Goal: Task Accomplishment & Management: Manage account settings

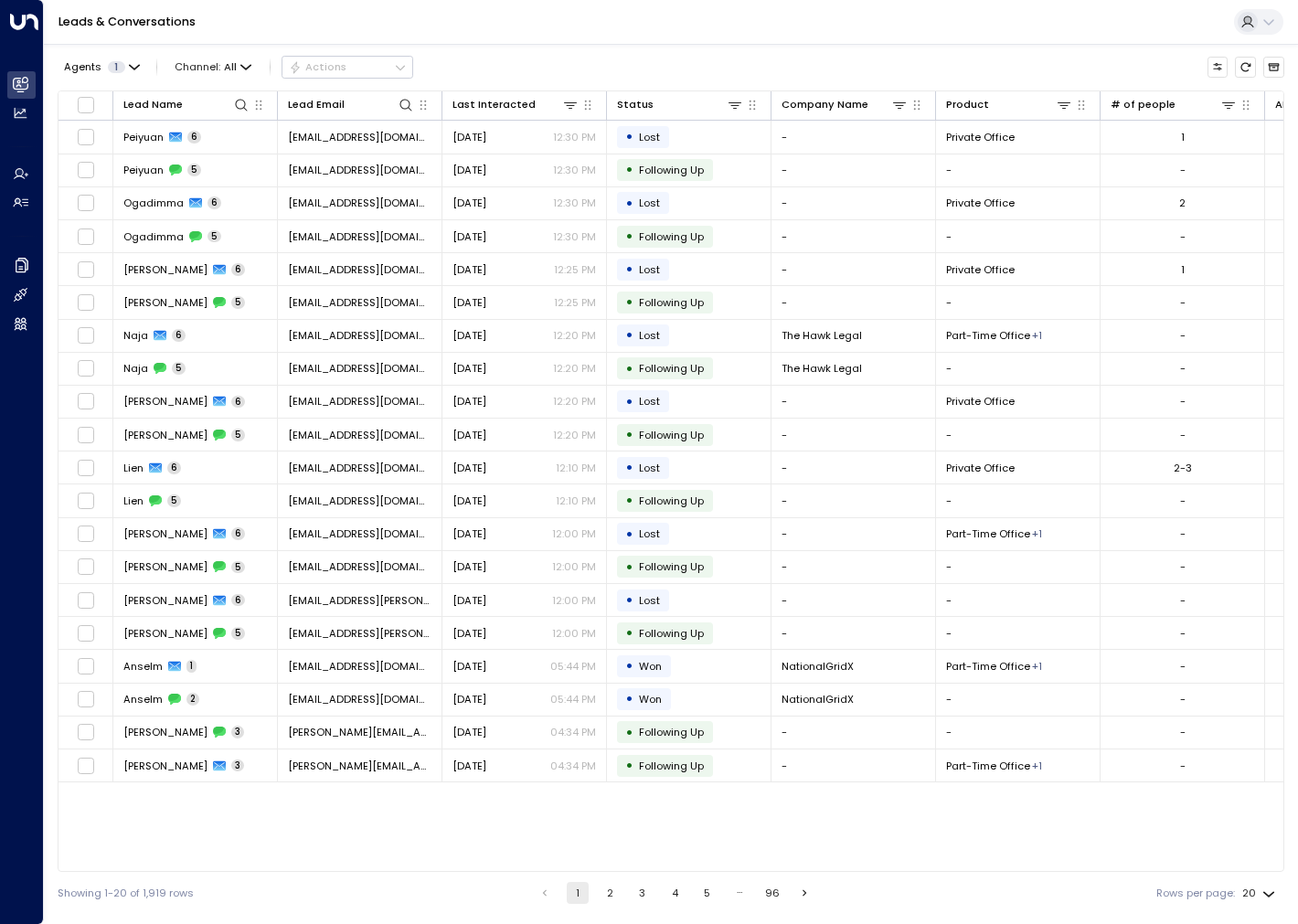
click at [611, 37] on div "Leads & Conversations" at bounding box center [670, 22] width 1255 height 44
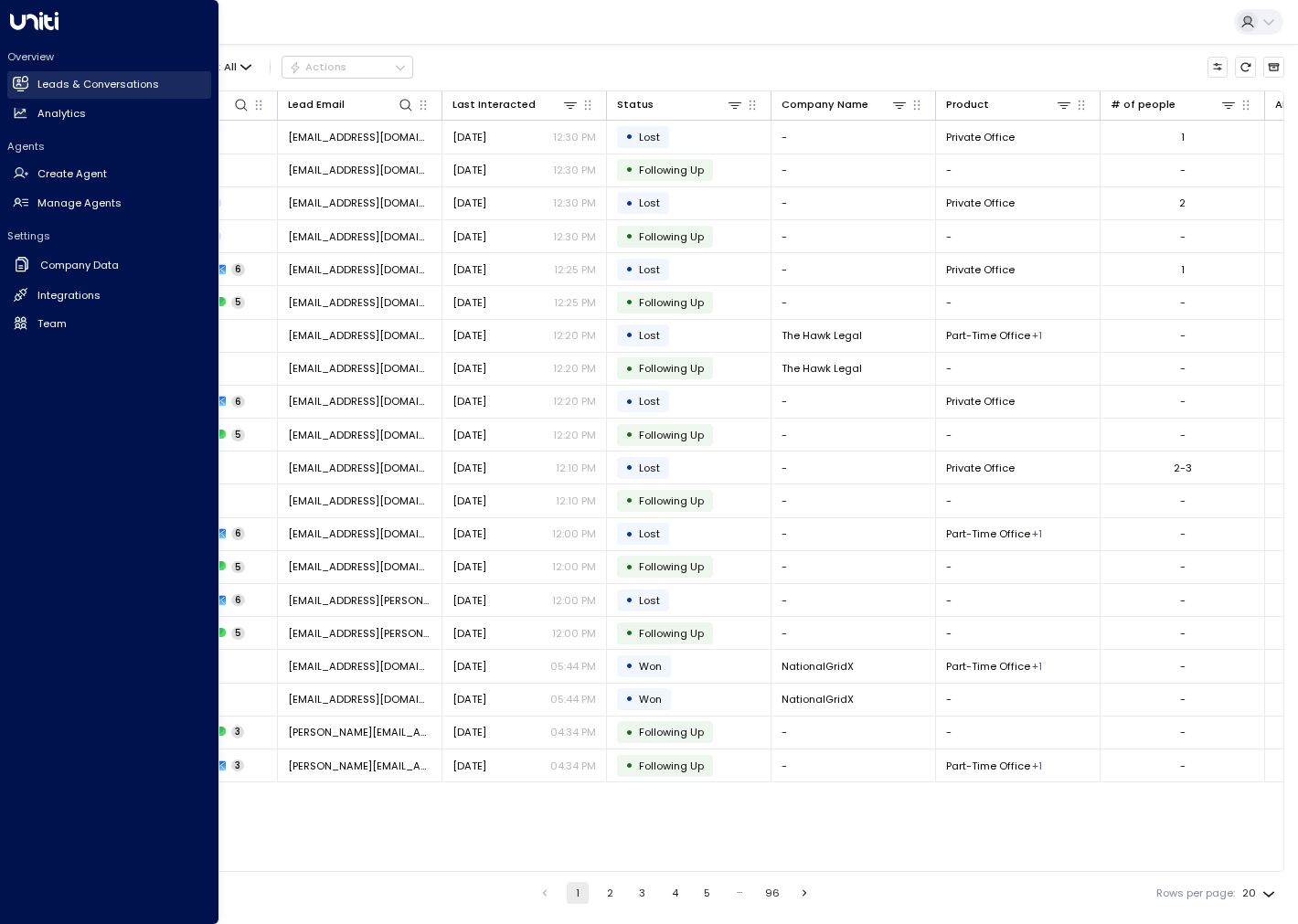
click at [73, 78] on h2 "Leads & Conversations" at bounding box center [98, 85] width 121 height 16
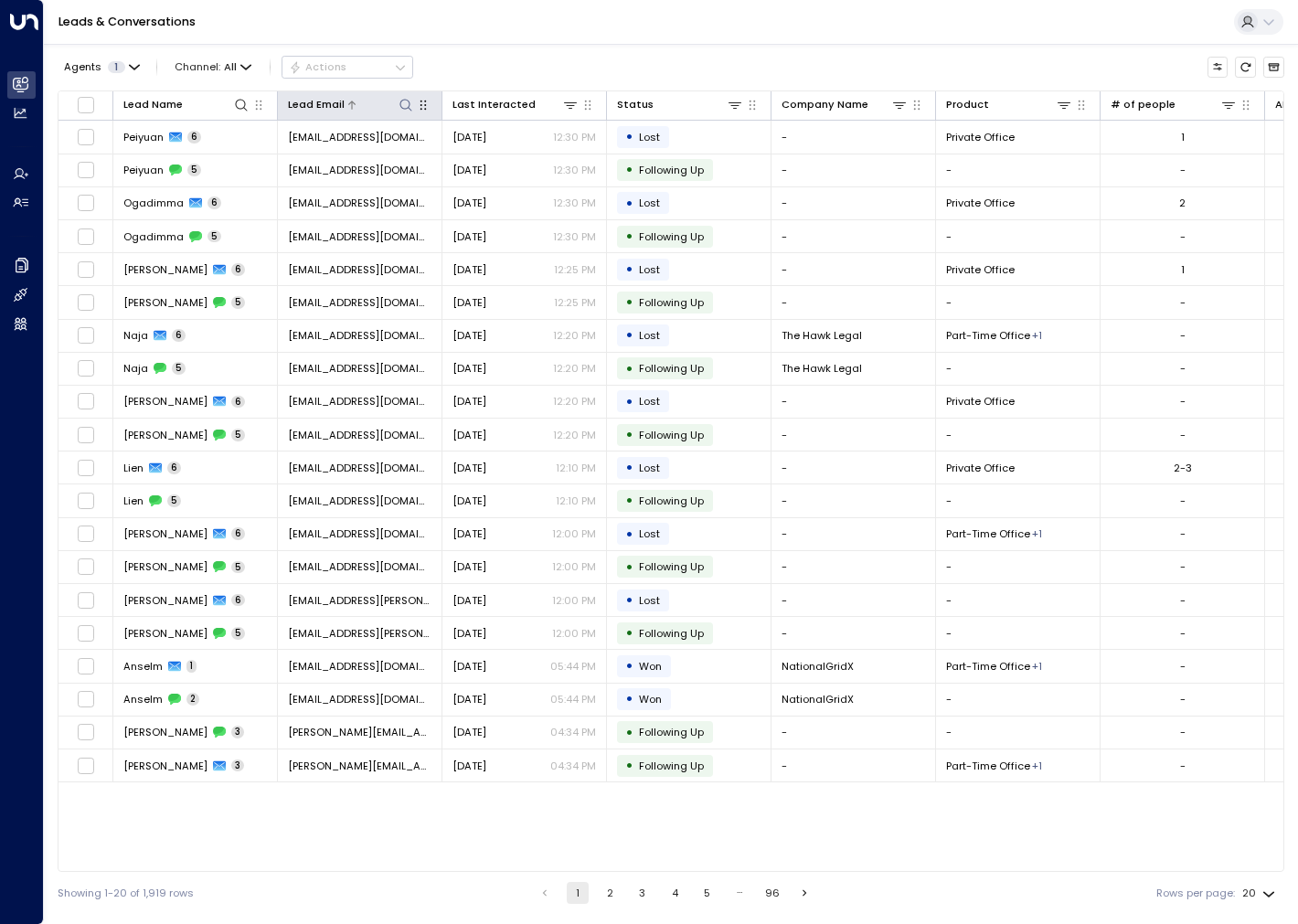
click at [406, 105] on icon at bounding box center [406, 105] width 15 height 15
paste input "**********"
type input "**********"
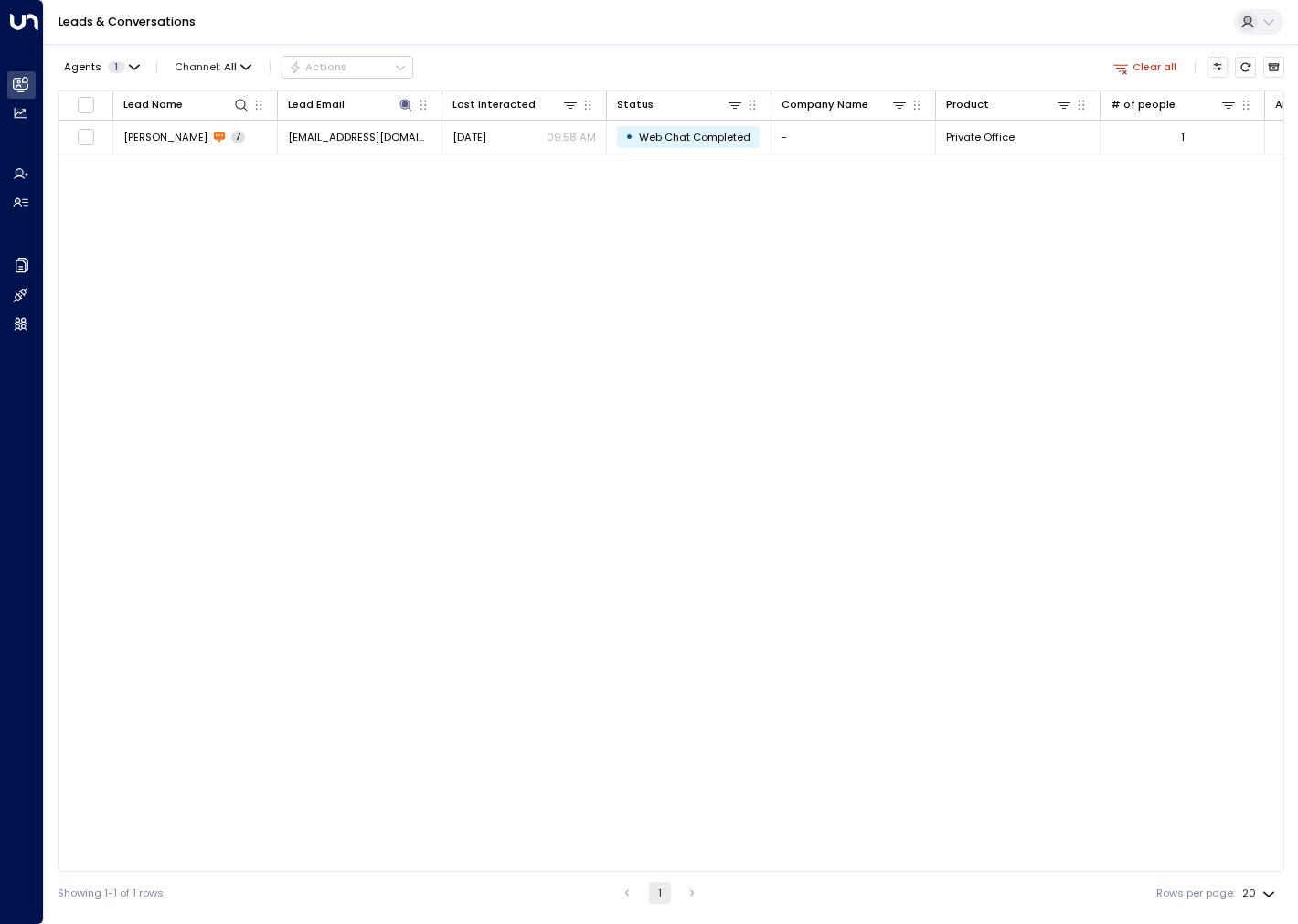
click at [267, 231] on div "Lead Name Lead Email Last Interacted Status Company Name Product # of people AI…" at bounding box center [670, 482] width 1227 height 782
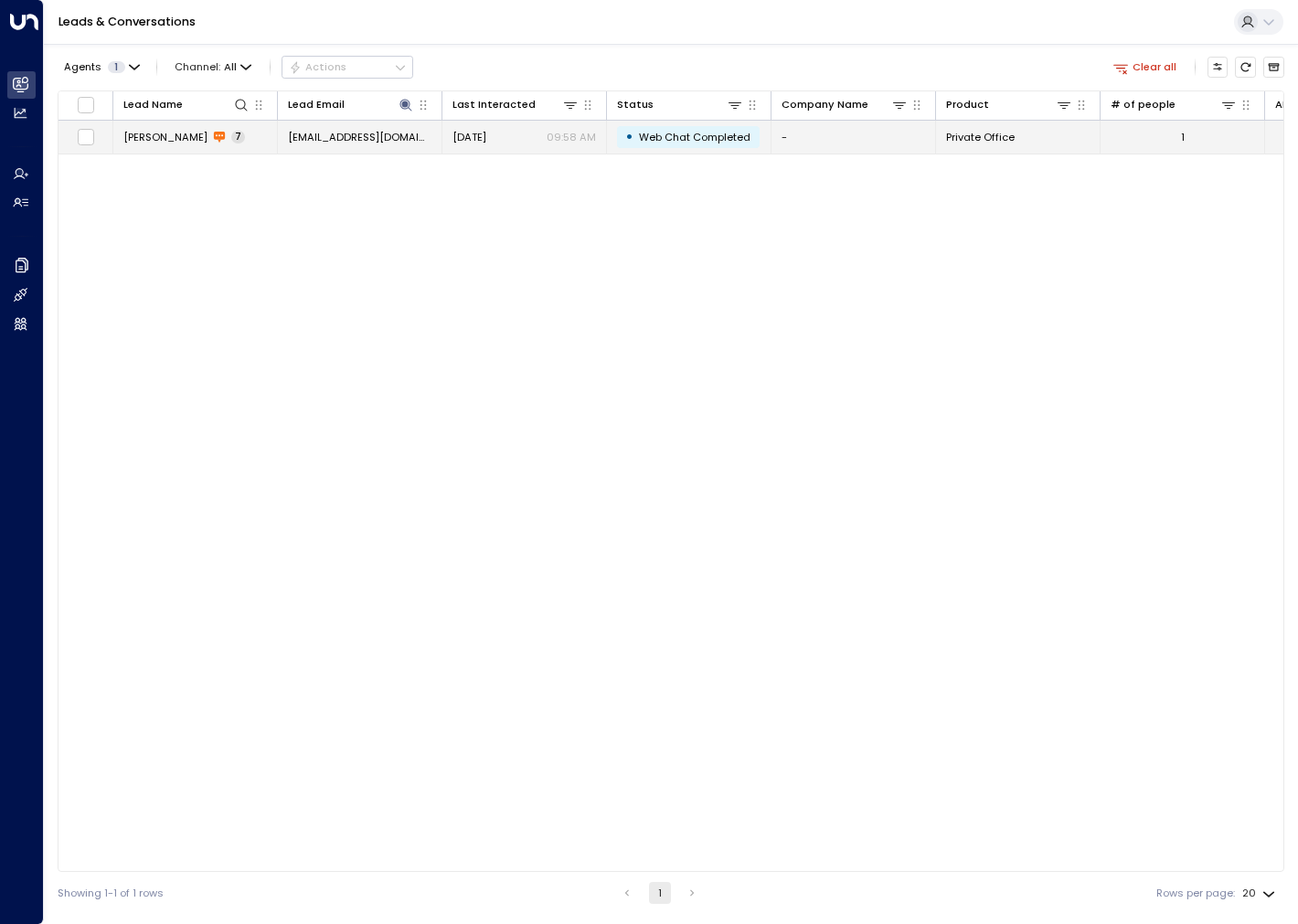
click at [232, 131] on td "Kyle 7" at bounding box center [195, 136] width 165 height 32
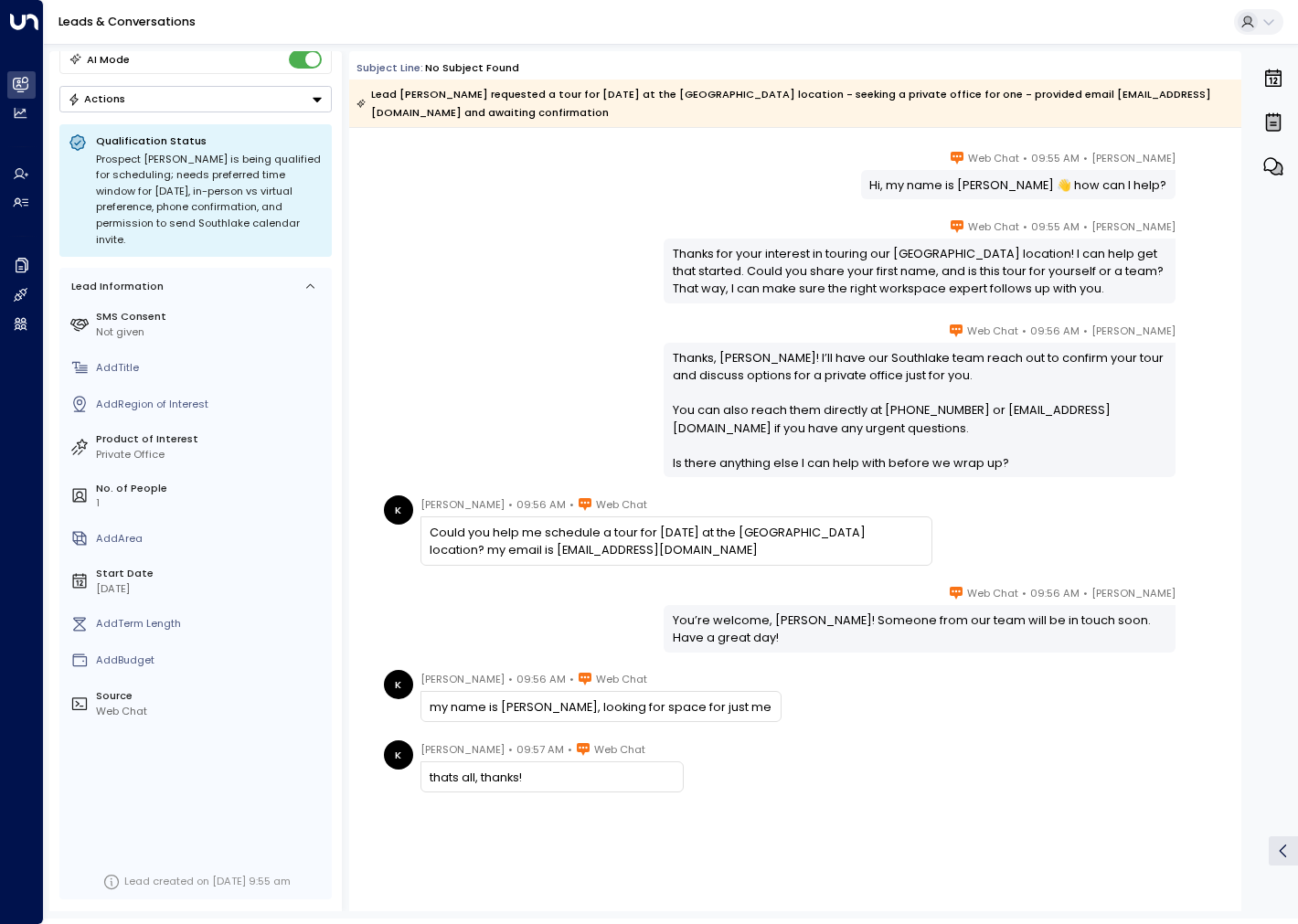
scroll to position [77, 0]
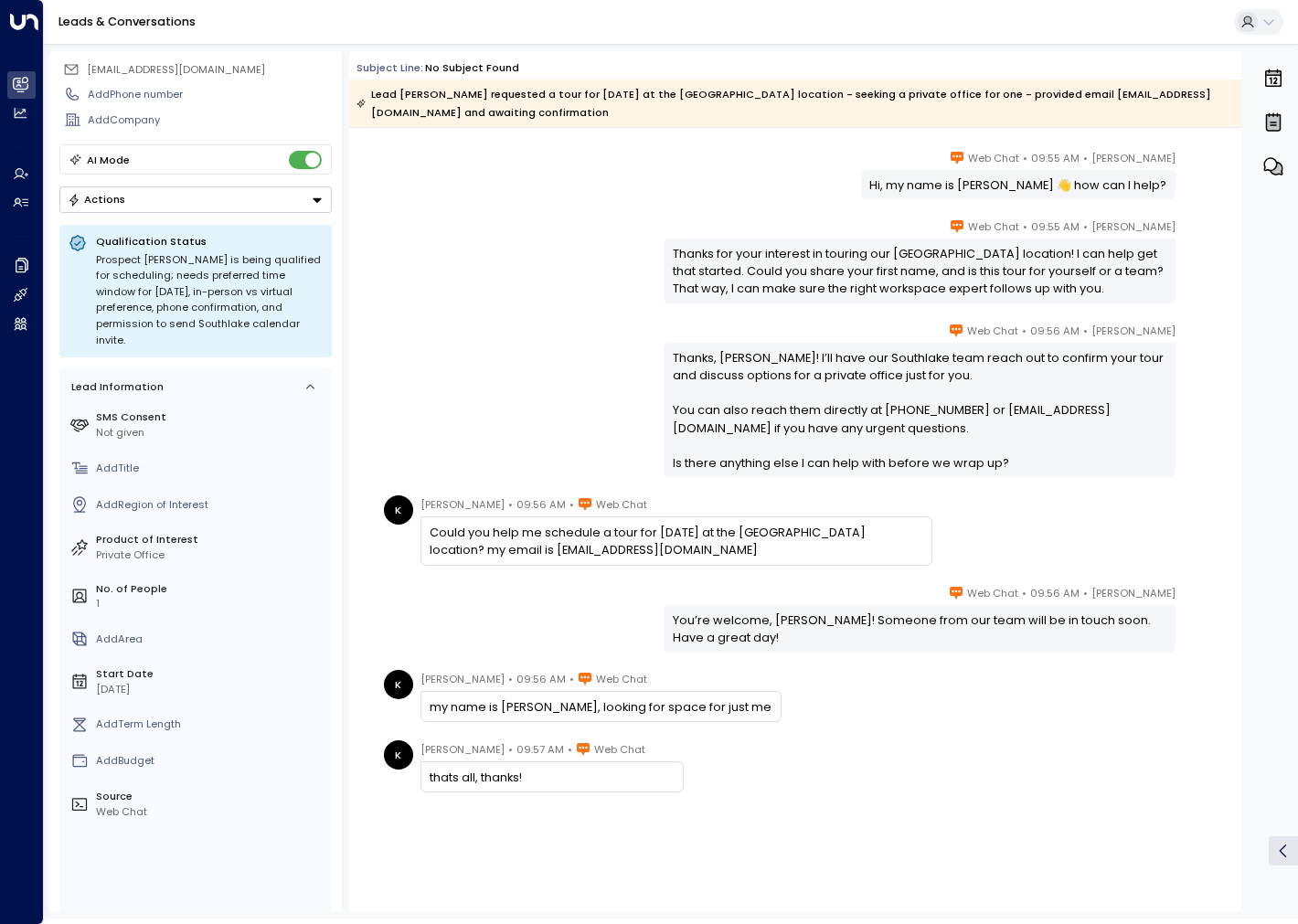
click at [832, 798] on div "K Kyle • 09:57 AM • Web Chat thats all, thanks!" at bounding box center [796, 839] width 892 height 198
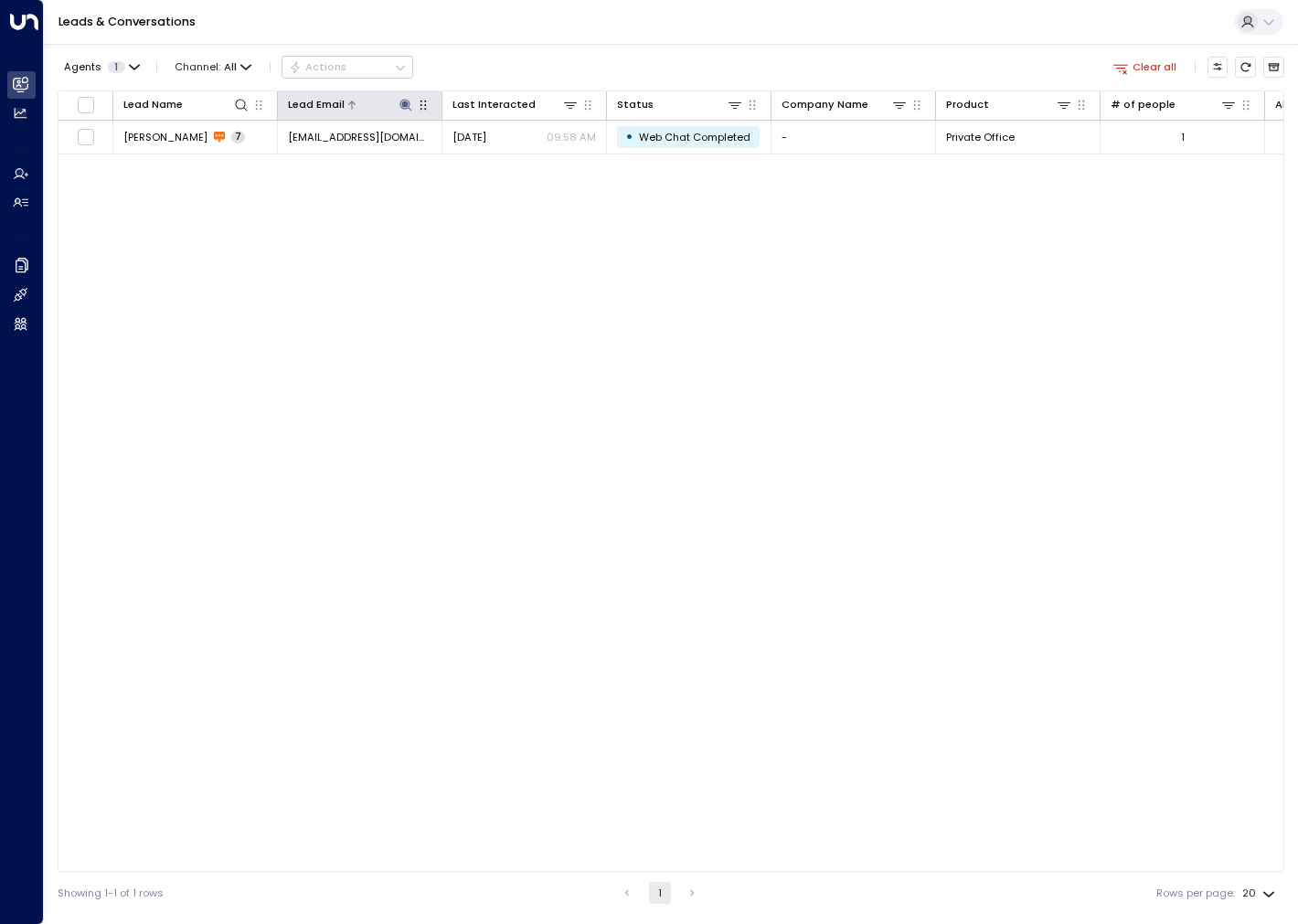
click at [405, 106] on icon at bounding box center [406, 105] width 12 height 12
click at [496, 158] on icon "button" at bounding box center [495, 160] width 12 height 12
drag, startPoint x: 575, startPoint y: 376, endPoint x: 574, endPoint y: 363, distance: 13.0
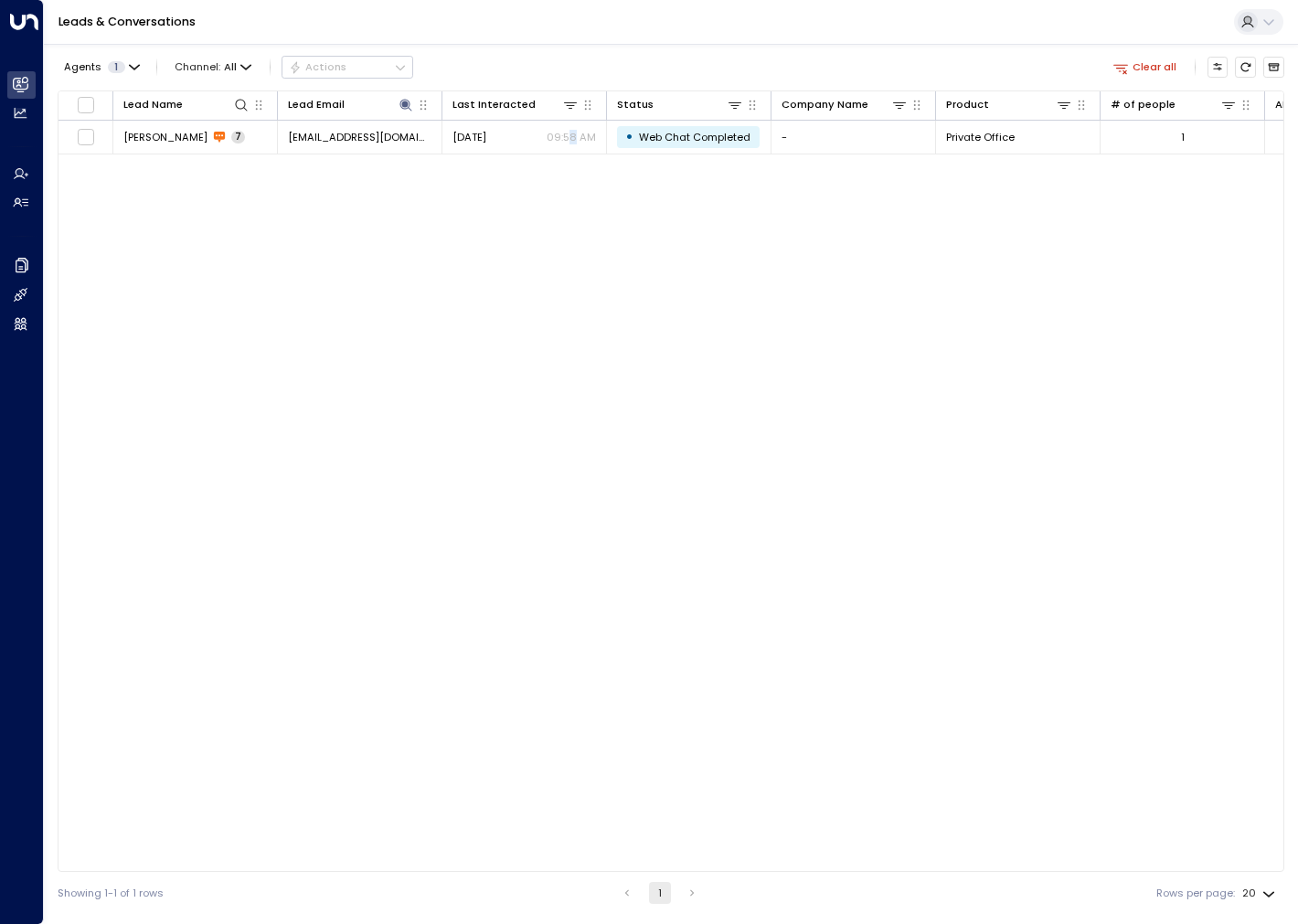
click at [571, 372] on div "Lead Name Lead Email Last Interacted Status Company Name Product # of people AI…" at bounding box center [670, 482] width 1227 height 782
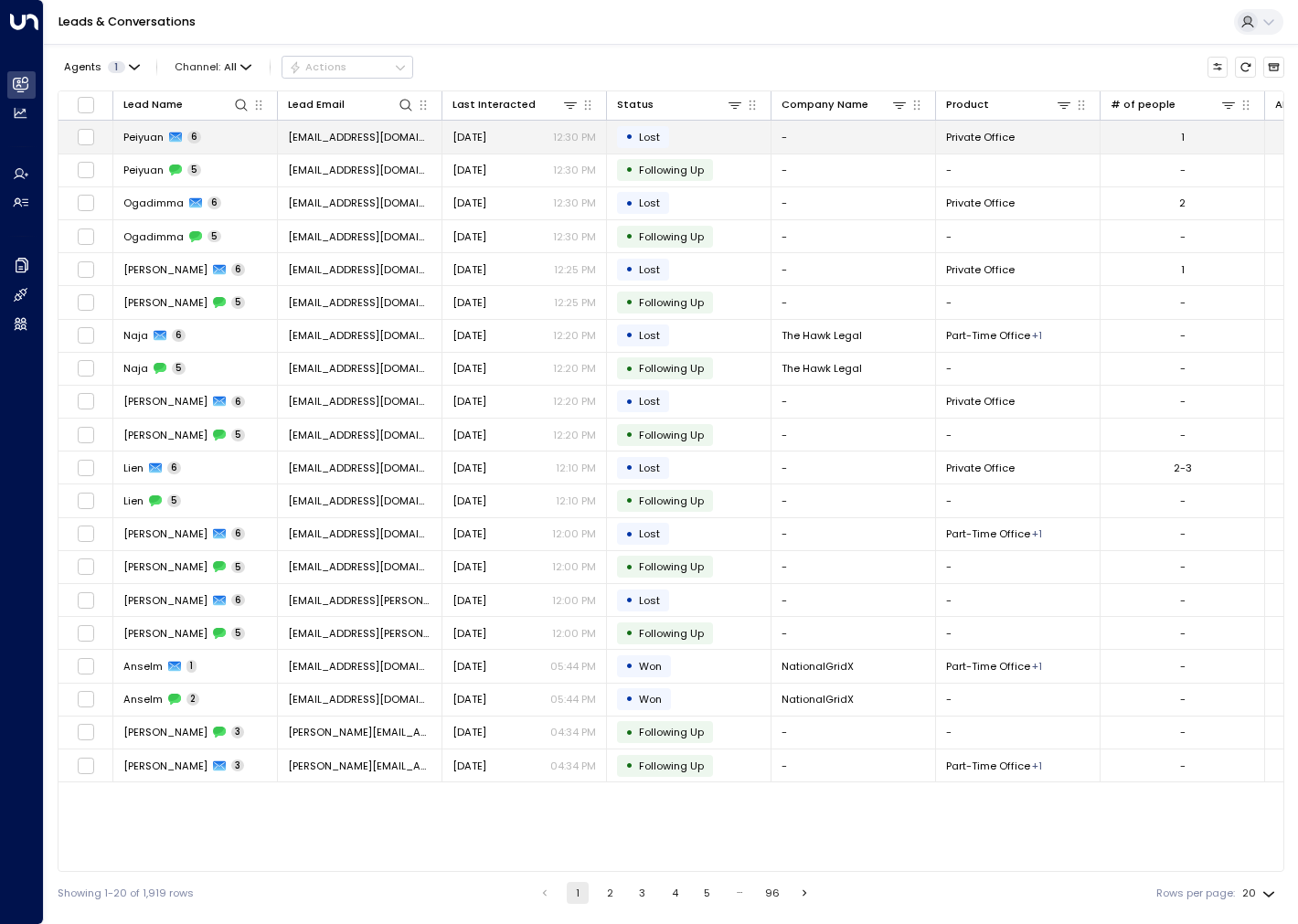
drag, startPoint x: 268, startPoint y: 148, endPoint x: 221, endPoint y: 134, distance: 49.0
click at [221, 134] on td "Peiyuan 6" at bounding box center [195, 136] width 165 height 32
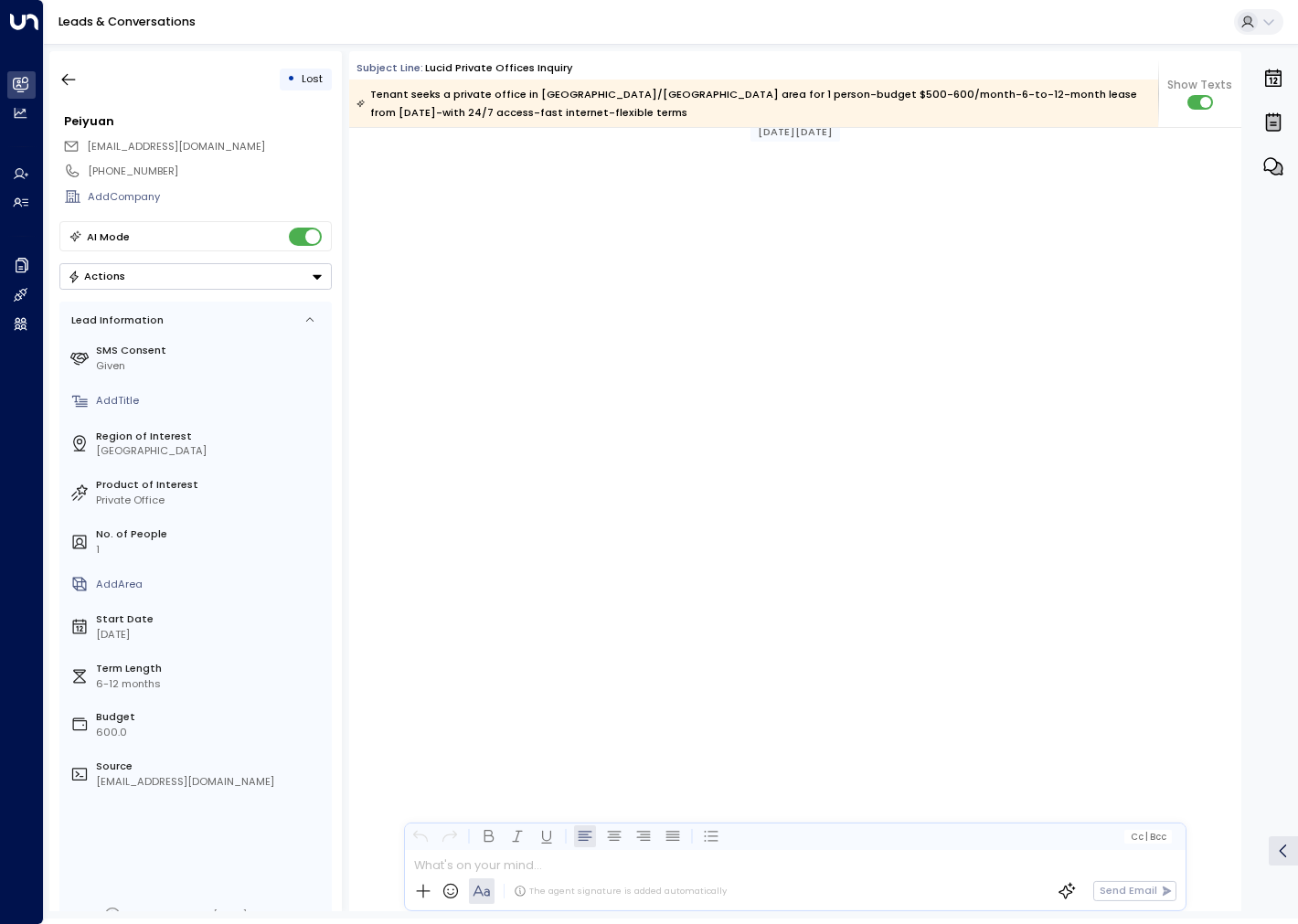
scroll to position [3695, 0]
